Goal: Task Accomplishment & Management: Manage account settings

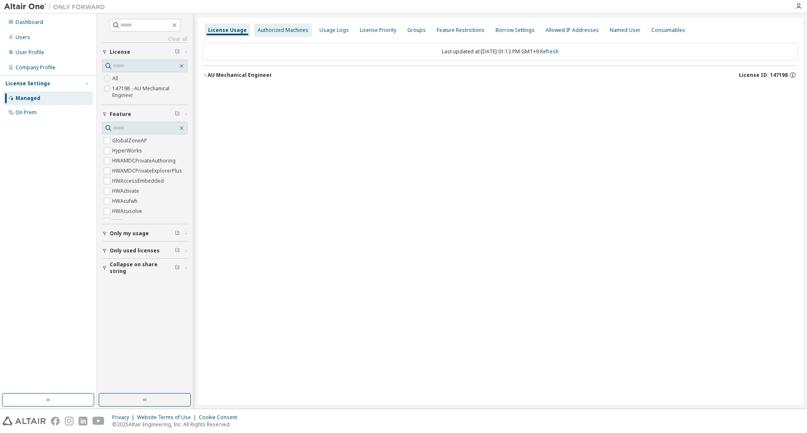
click at [286, 28] on div "Authorized Machines" at bounding box center [283, 30] width 51 height 7
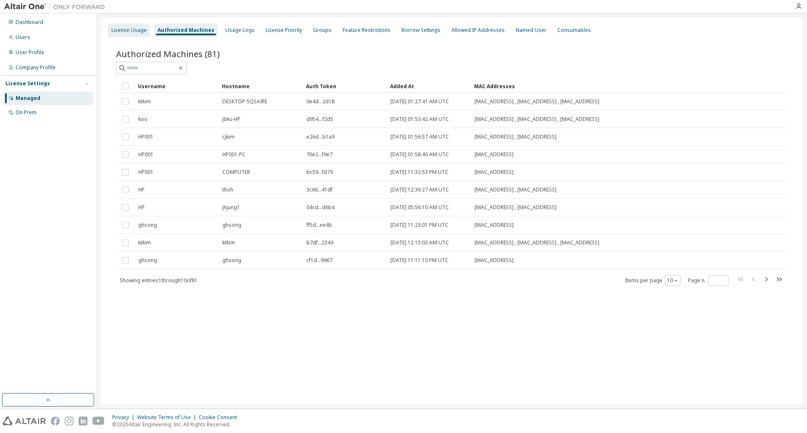
click at [135, 32] on div "License Usage" at bounding box center [128, 30] width 35 height 7
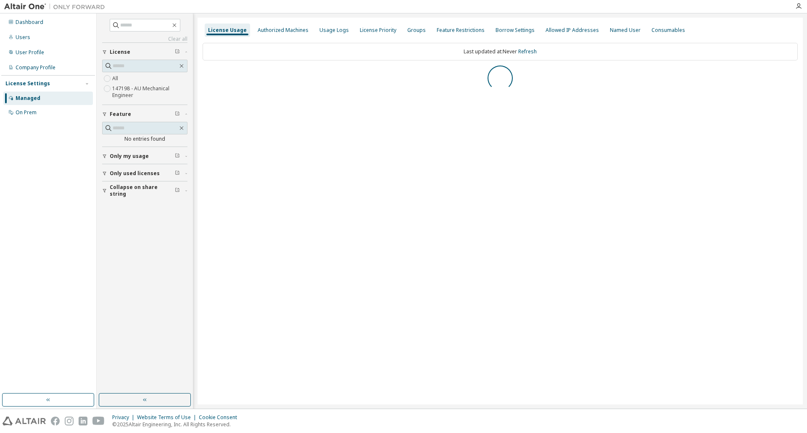
click at [34, 96] on div "Managed" at bounding box center [28, 98] width 25 height 7
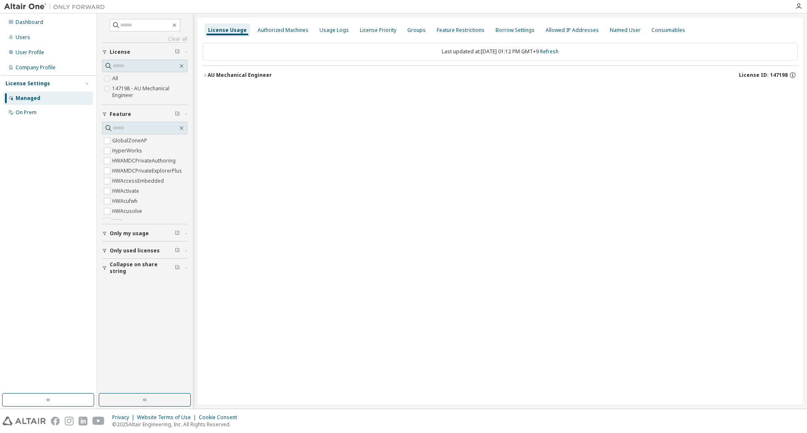
click at [256, 77] on div "AU Mechanical Engineer" at bounding box center [240, 75] width 64 height 7
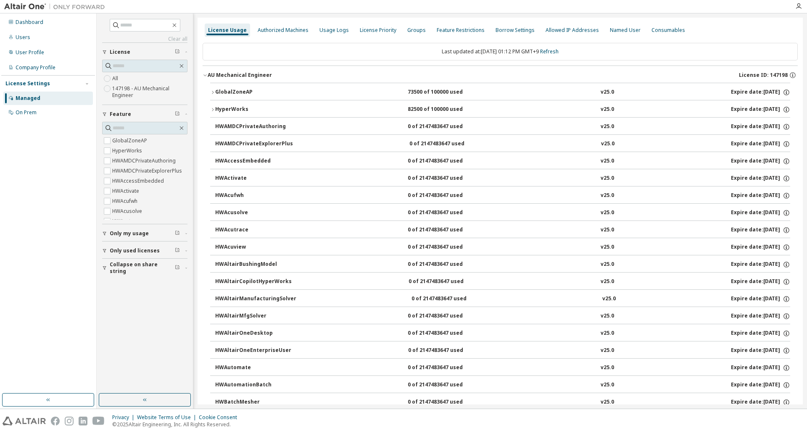
click at [231, 106] on div "HyperWorks" at bounding box center [253, 110] width 76 height 8
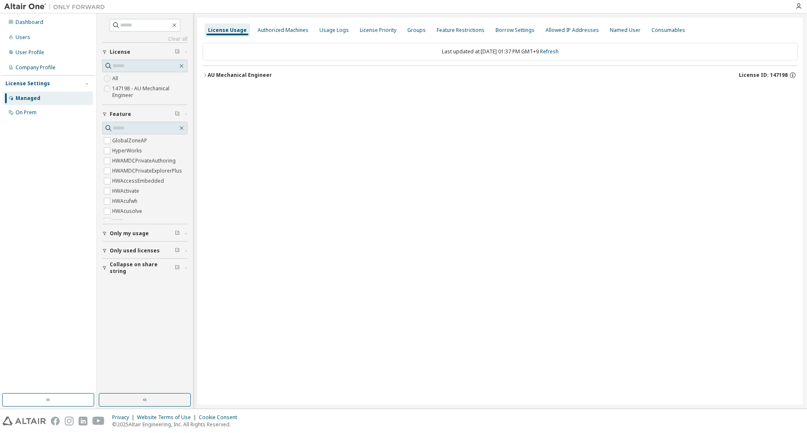
click at [230, 26] on div "License Usage" at bounding box center [227, 30] width 45 height 13
click at [221, 77] on div "AU Mechanical Engineer" at bounding box center [240, 75] width 64 height 7
click at [206, 78] on button "AU Mechanical Engineer License ID: 147198" at bounding box center [500, 75] width 595 height 18
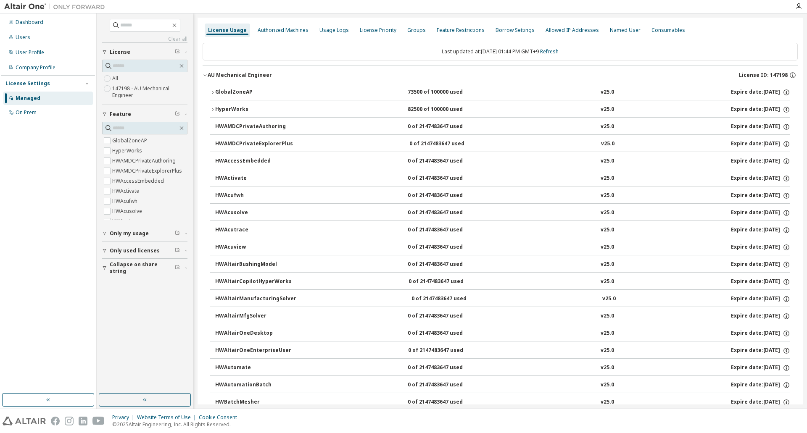
click at [217, 110] on div "HyperWorks" at bounding box center [253, 110] width 76 height 8
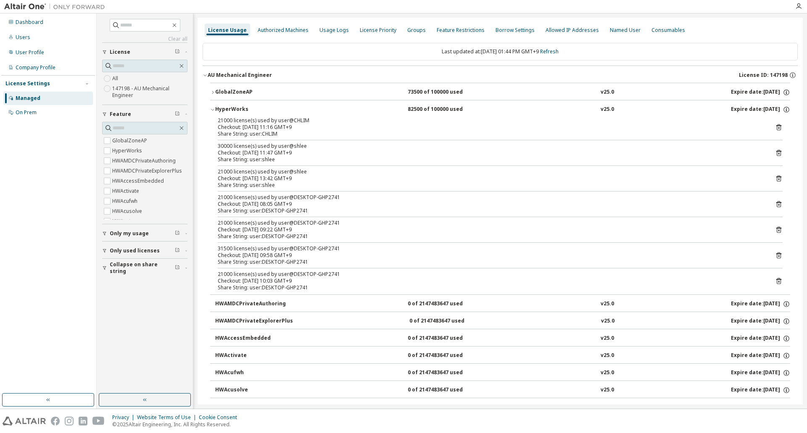
click at [778, 128] on icon at bounding box center [779, 128] width 2 height 2
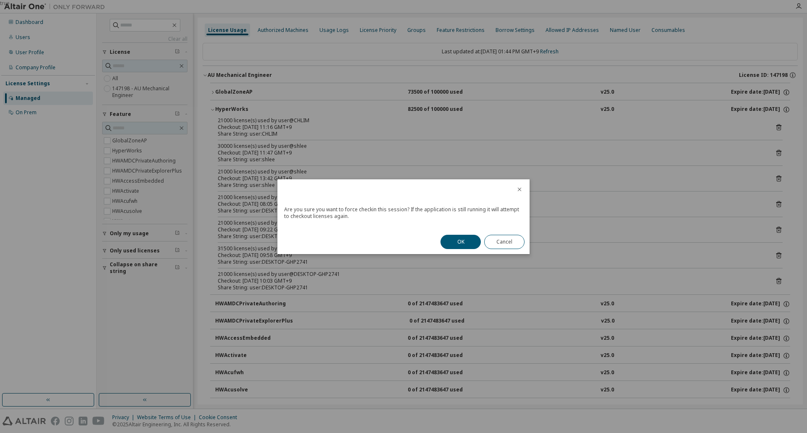
click at [452, 243] on button "OK" at bounding box center [461, 242] width 40 height 14
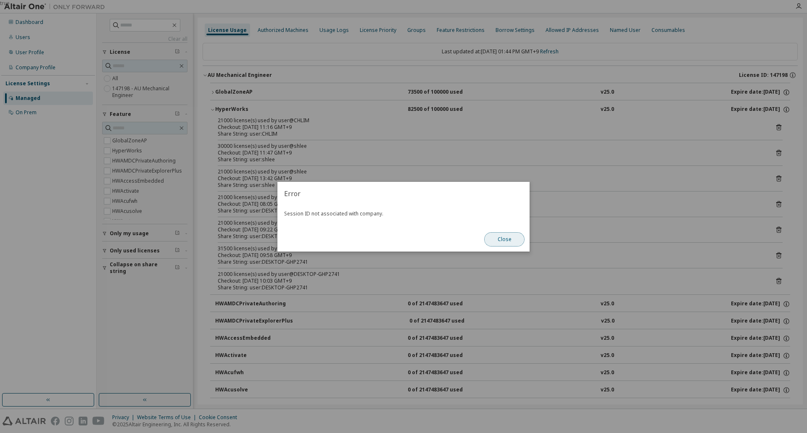
drag, startPoint x: 511, startPoint y: 244, endPoint x: 551, endPoint y: 246, distance: 40.0
click at [511, 244] on button "Close" at bounding box center [504, 239] width 40 height 14
